Goal: Information Seeking & Learning: Understand process/instructions

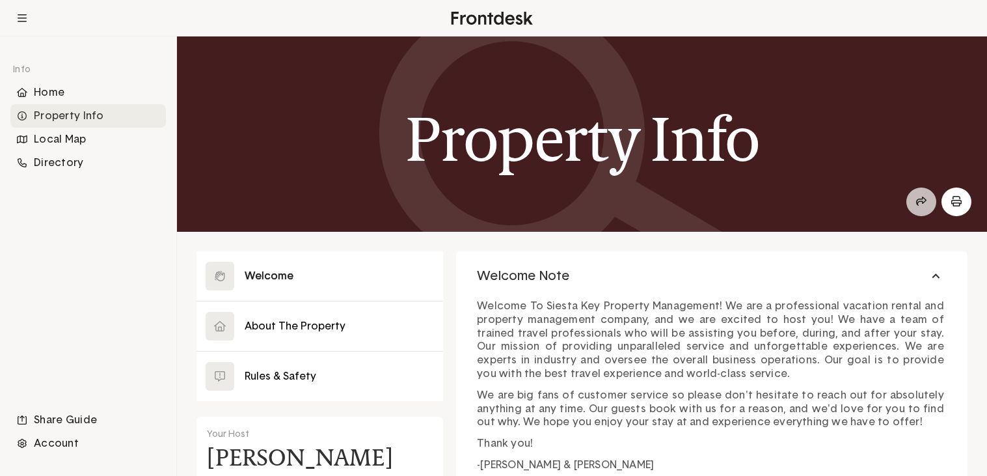
click at [920, 211] on button at bounding box center [922, 201] width 30 height 29
click at [258, 328] on button at bounding box center [320, 325] width 247 height 49
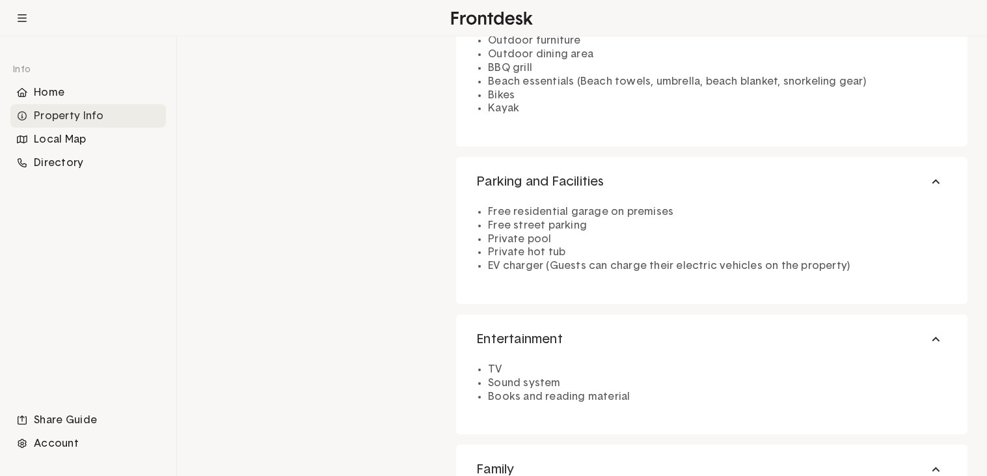
scroll to position [1133, 0]
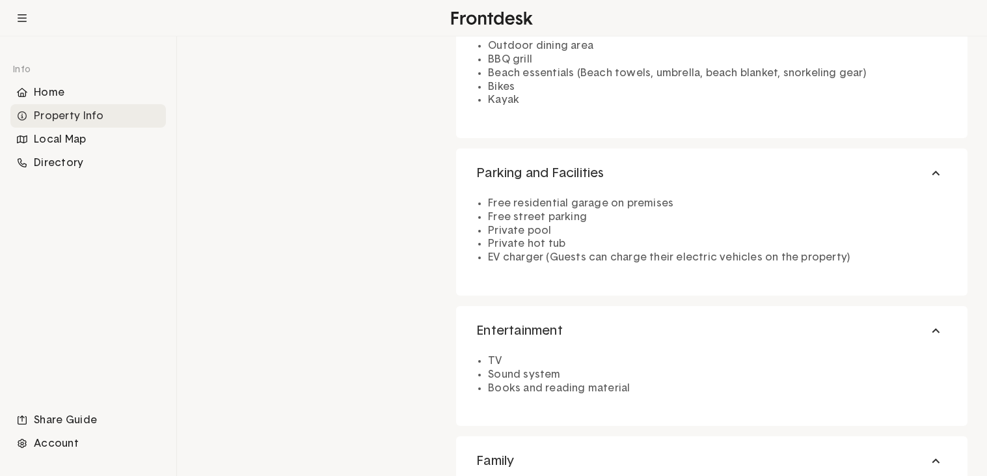
click at [271, 361] on div "Close Welcome About The Property Rules & Safety Your Host [PERSON_NAME] Address…" at bounding box center [320, 8] width 247 height 1780
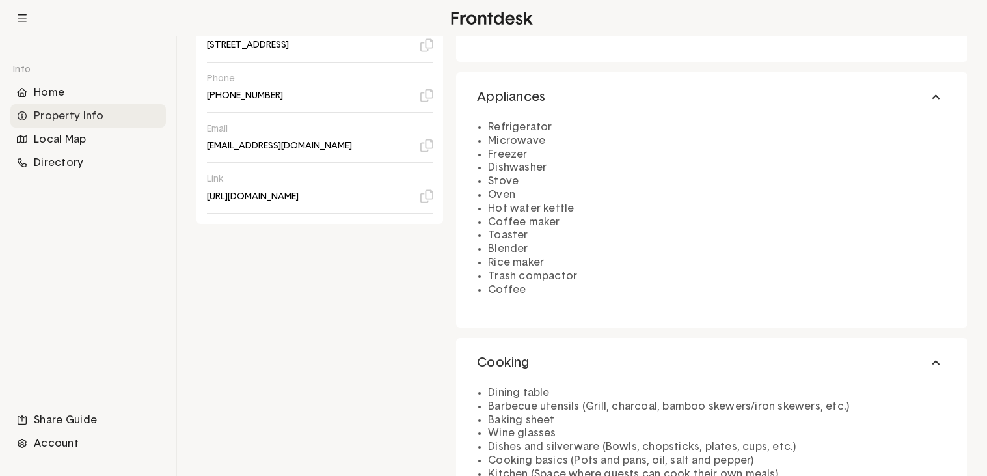
scroll to position [547, 0]
